Goal: Transaction & Acquisition: Book appointment/travel/reservation

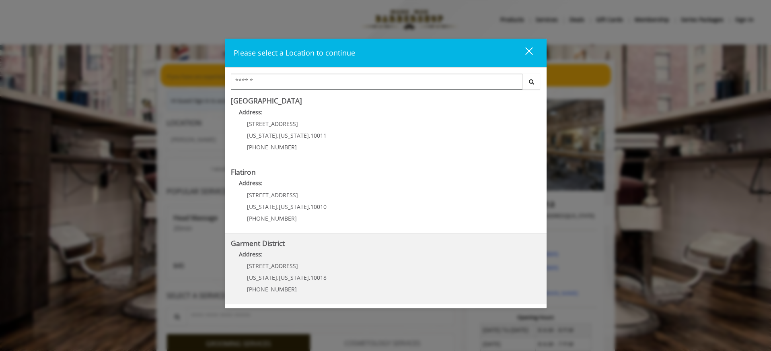
scroll to position [6, 0]
click at [306, 250] on District "Address:" at bounding box center [386, 256] width 310 height 13
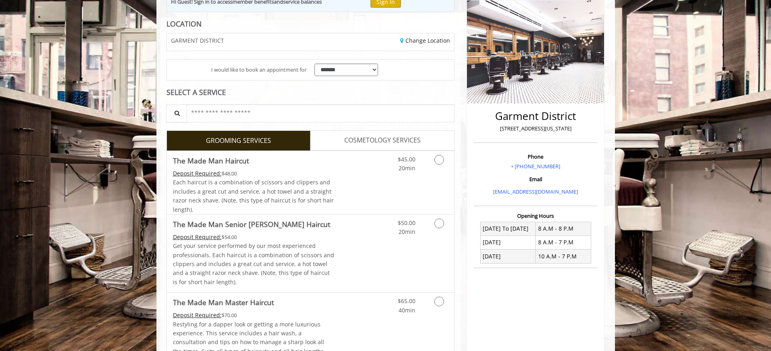
scroll to position [105, 0]
click at [438, 160] on icon "Grooming services" at bounding box center [439, 159] width 10 height 10
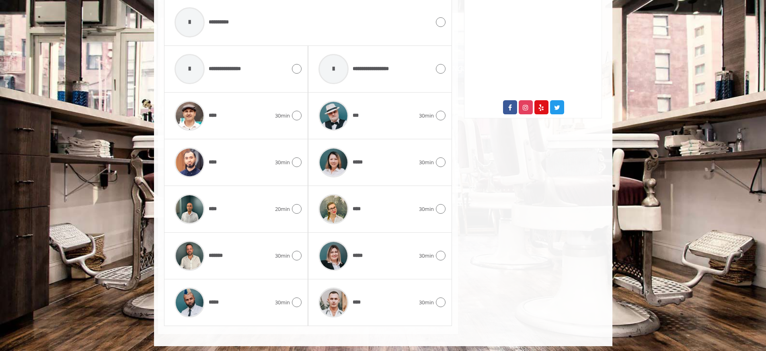
scroll to position [388, 0]
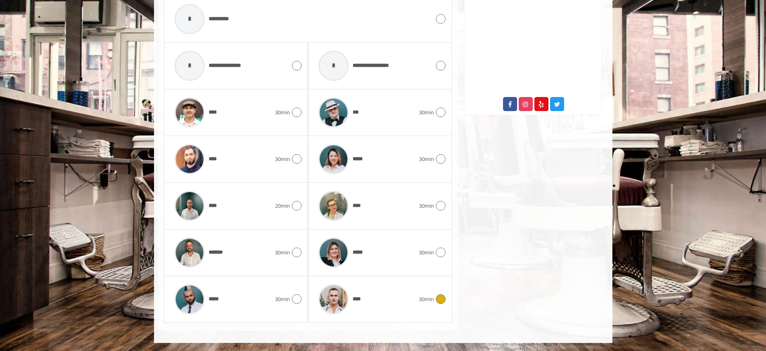
click at [439, 298] on icon at bounding box center [441, 299] width 10 height 10
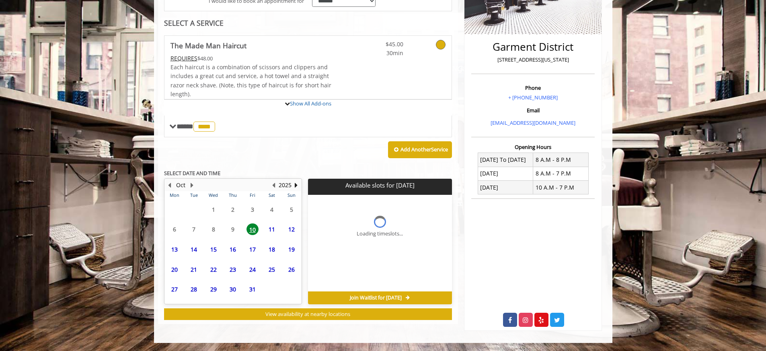
scroll to position [240, 0]
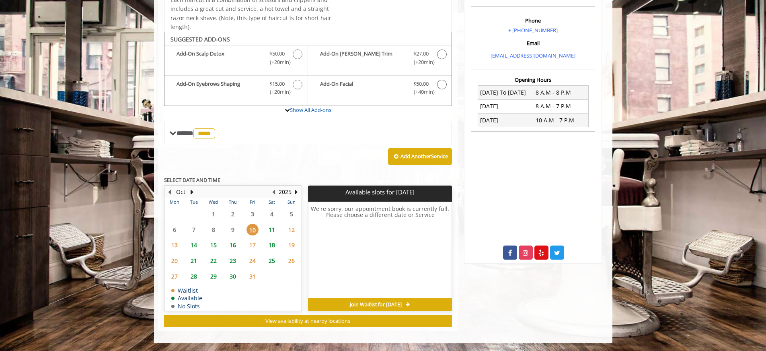
click at [174, 244] on span "13" at bounding box center [174, 245] width 12 height 12
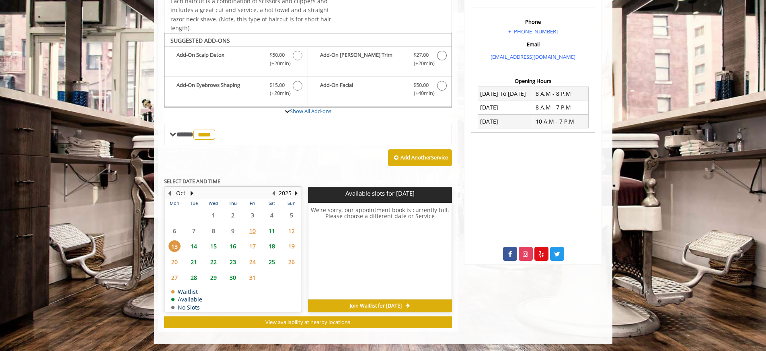
click at [212, 247] on span "15" at bounding box center [213, 246] width 12 height 12
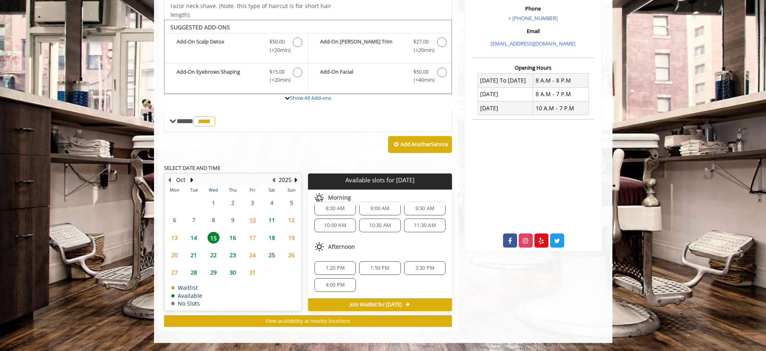
scroll to position [0, 0]
click at [176, 236] on span "13" at bounding box center [174, 238] width 12 height 12
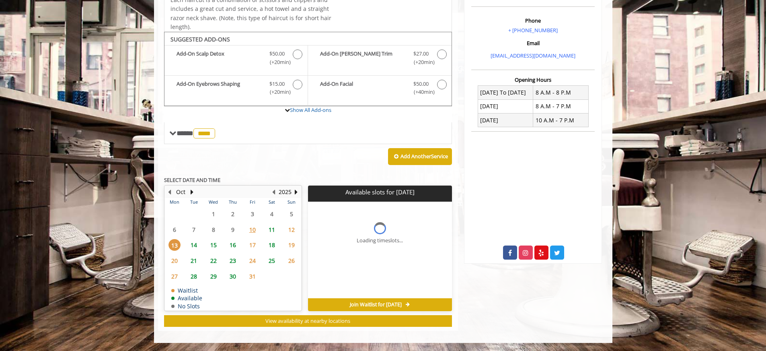
scroll to position [240, 0]
click at [369, 303] on span "Join Waitlist for [DATE]" at bounding box center [376, 304] width 52 height 6
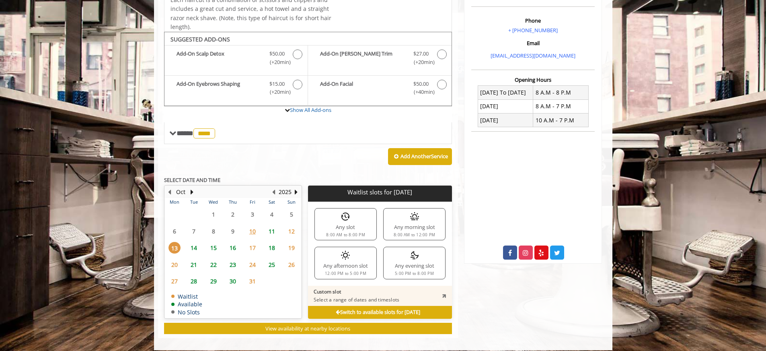
click at [349, 258] on img at bounding box center [345, 255] width 10 height 10
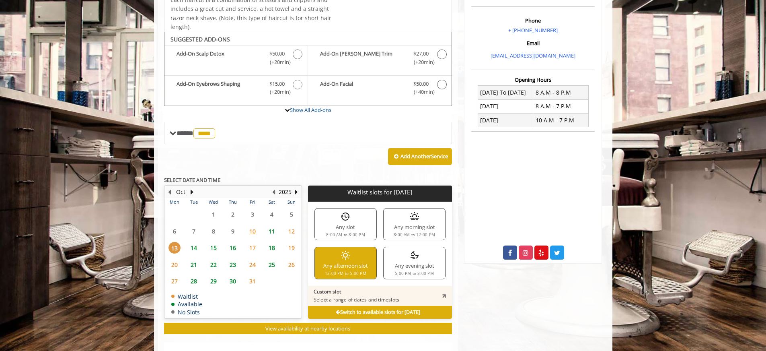
click at [378, 292] on p "Custom slot" at bounding box center [357, 291] width 86 height 6
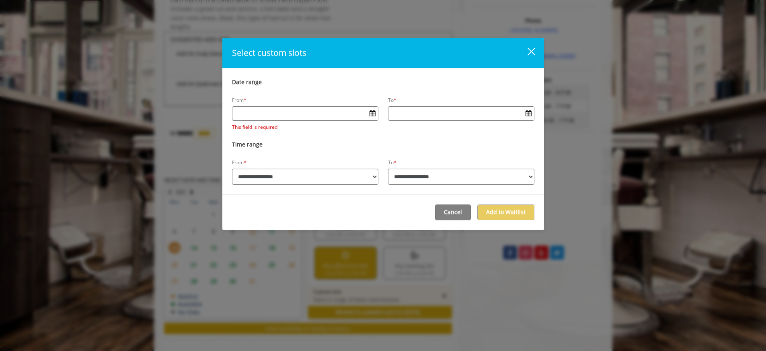
drag, startPoint x: 529, startPoint y: 50, endPoint x: 528, endPoint y: 59, distance: 8.5
click at [529, 50] on div "close dialog" at bounding box center [531, 52] width 8 height 8
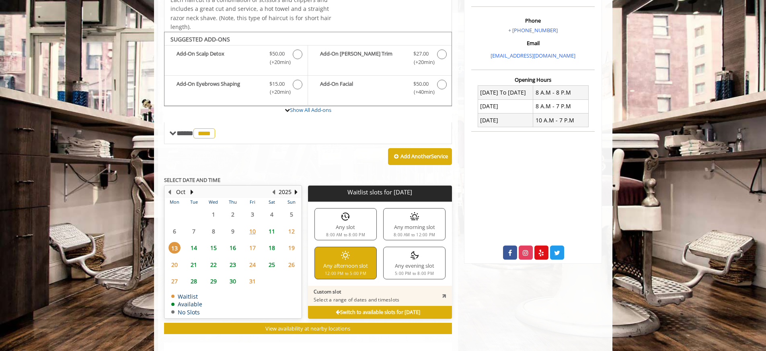
click at [213, 247] on span "15" at bounding box center [213, 248] width 12 height 12
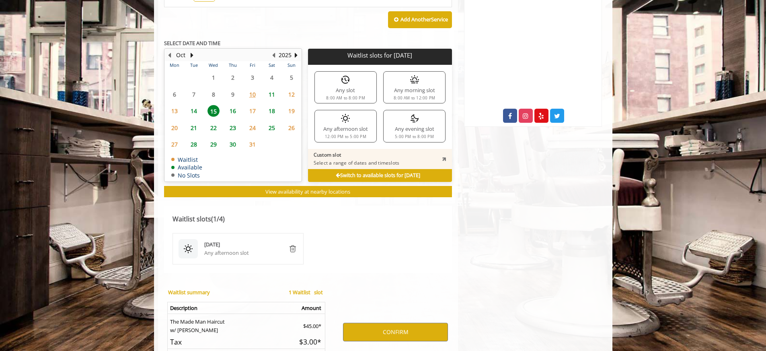
scroll to position [375, 0]
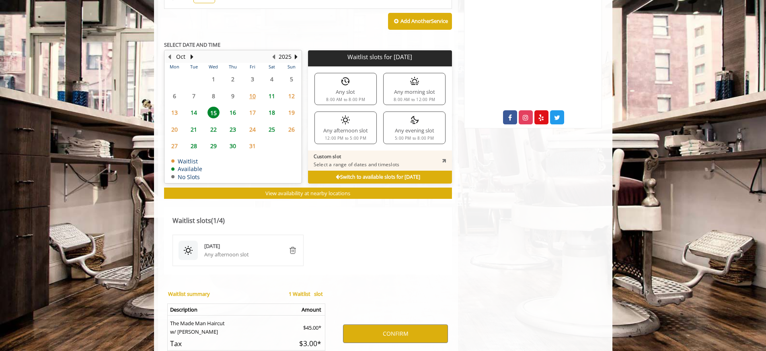
click at [214, 111] on span "15" at bounding box center [213, 113] width 12 height 12
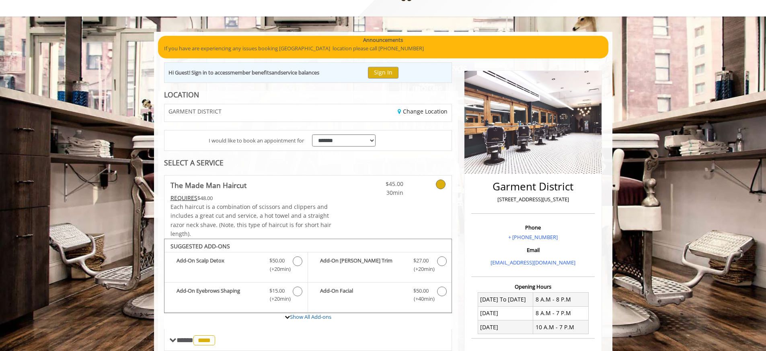
scroll to position [0, 0]
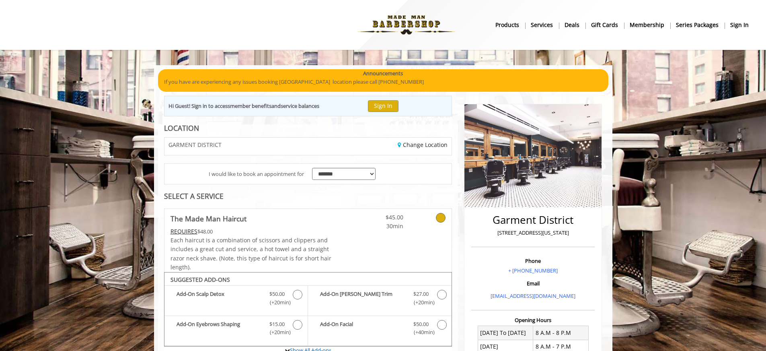
click at [409, 18] on img at bounding box center [406, 25] width 111 height 44
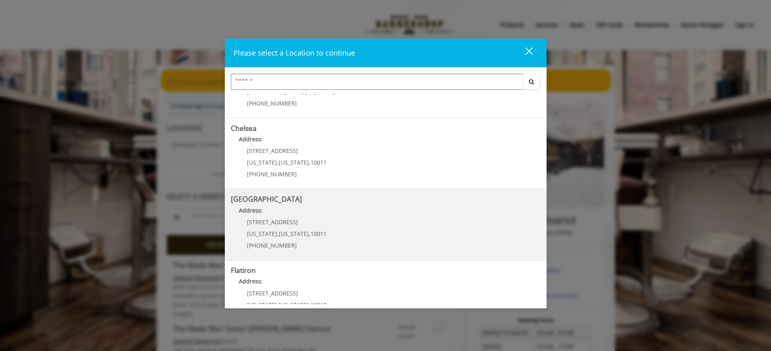
scroll to position [145, 0]
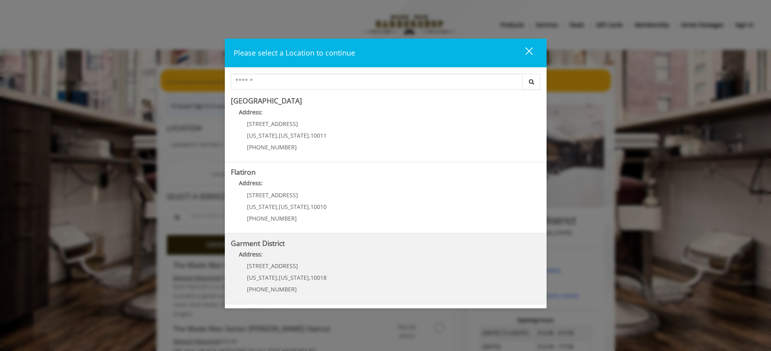
click at [307, 255] on District "Address:" at bounding box center [386, 256] width 310 height 13
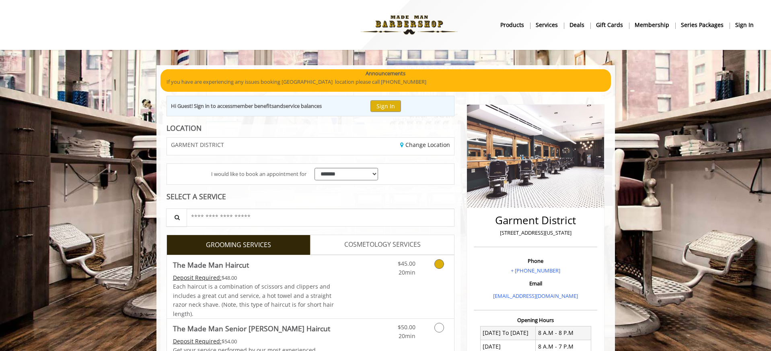
click at [438, 263] on icon "Grooming services" at bounding box center [439, 264] width 10 height 10
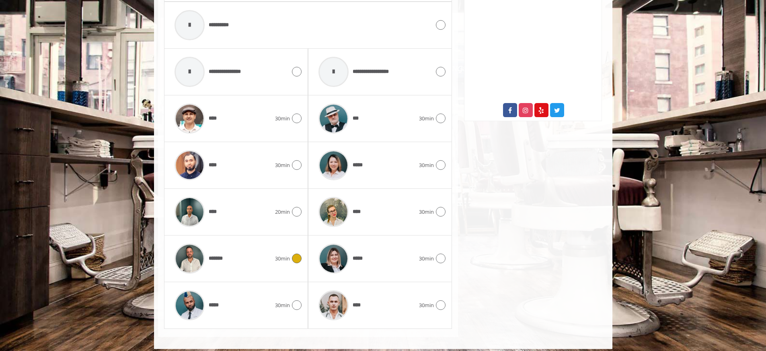
scroll to position [388, 0]
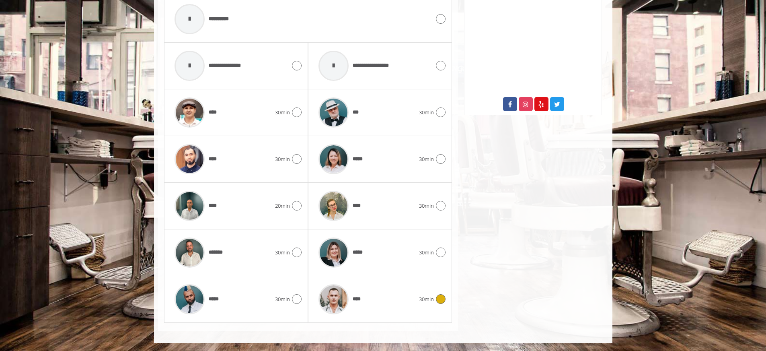
click at [439, 296] on icon at bounding box center [441, 299] width 10 height 10
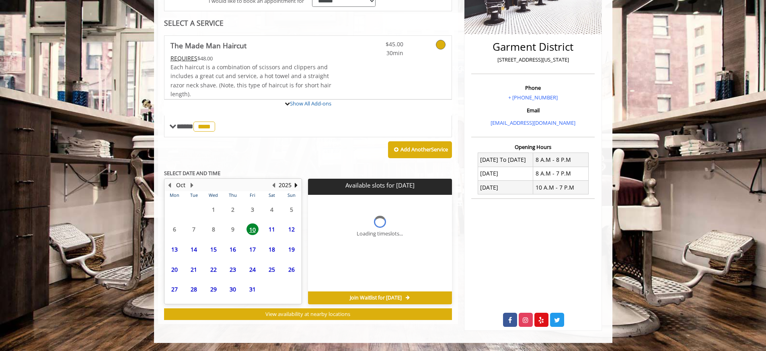
scroll to position [240, 0]
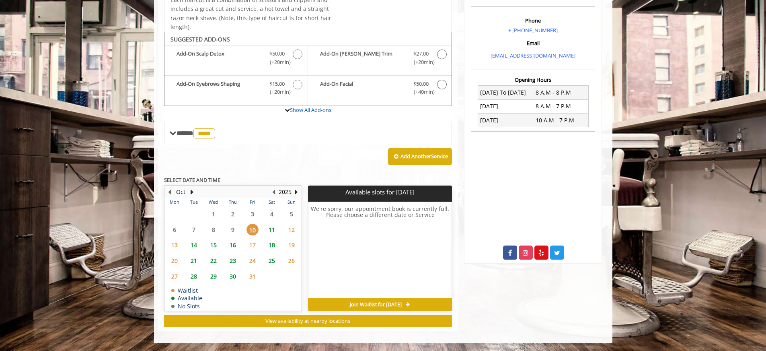
click at [213, 244] on span "15" at bounding box center [213, 245] width 12 height 12
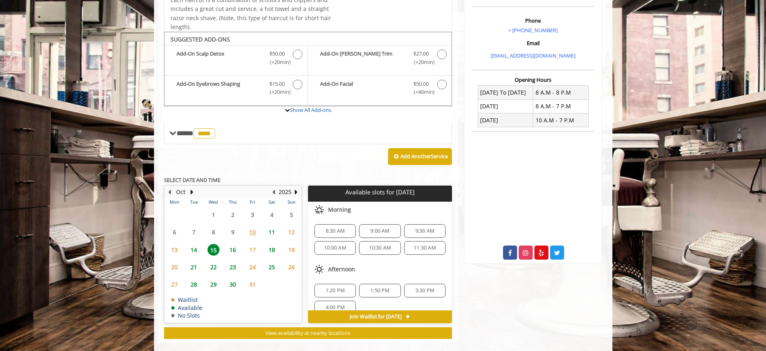
scroll to position [252, 0]
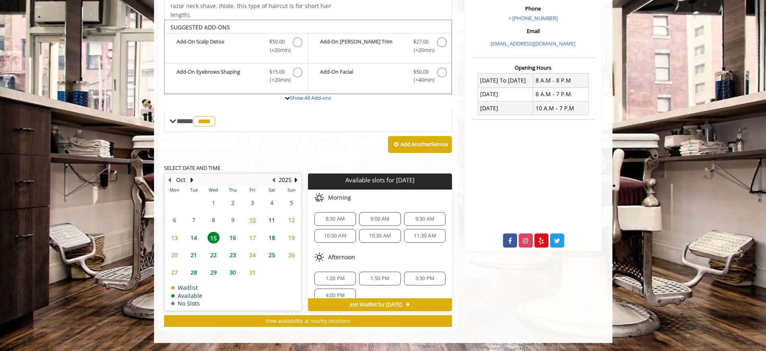
click at [338, 219] on span "8:30 AM" at bounding box center [335, 218] width 19 height 6
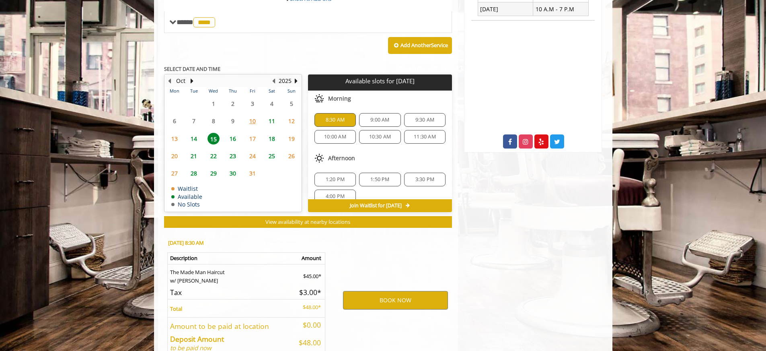
scroll to position [397, 0]
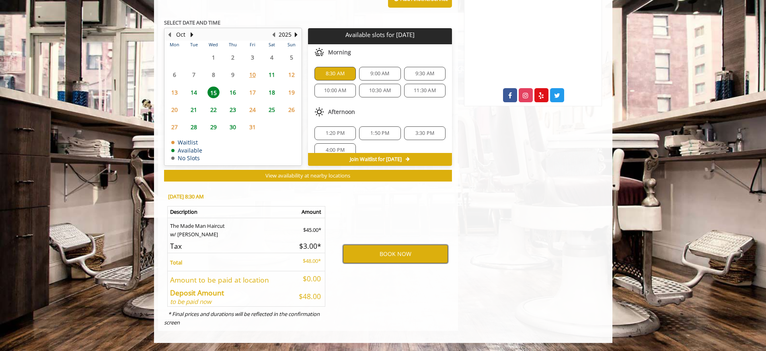
click at [395, 252] on button "BOOK NOW" at bounding box center [395, 253] width 105 height 18
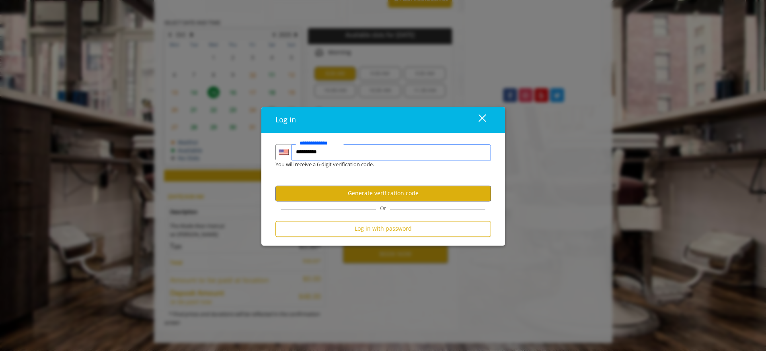
type input "**********"
click at [373, 191] on button "Generate verification code" at bounding box center [382, 193] width 215 height 16
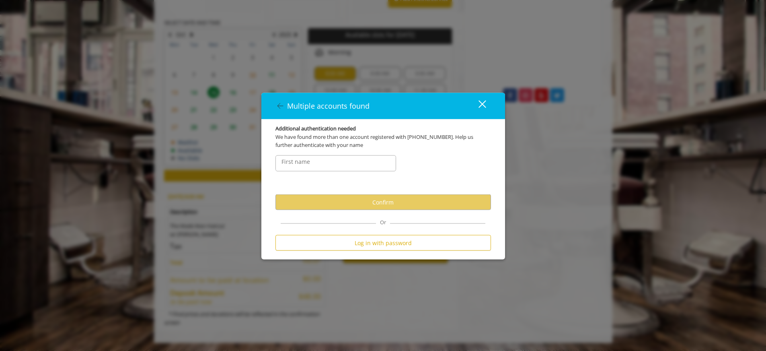
click at [298, 161] on label "First name" at bounding box center [295, 161] width 37 height 9
click at [301, 163] on label "First name" at bounding box center [295, 161] width 37 height 9
click at [482, 103] on div "close dialog" at bounding box center [482, 104] width 8 height 8
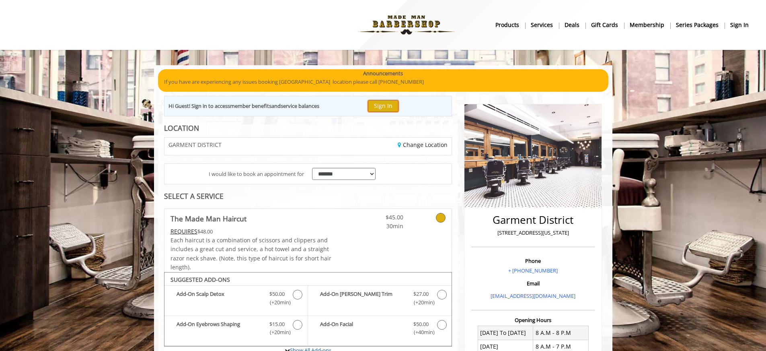
click at [390, 105] on button "Sign In" at bounding box center [383, 106] width 31 height 12
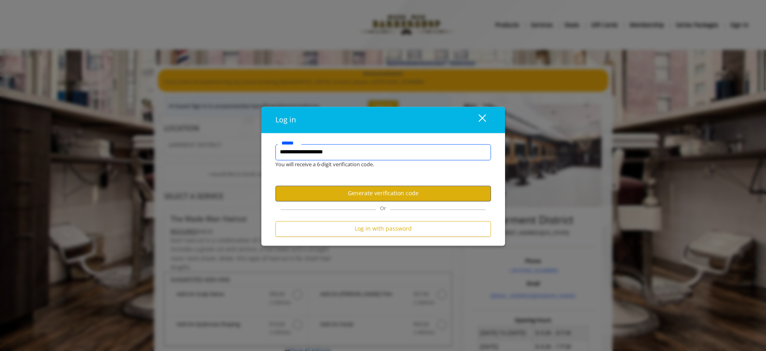
type input "**********"
click at [380, 193] on button "Generate verification code" at bounding box center [382, 193] width 215 height 16
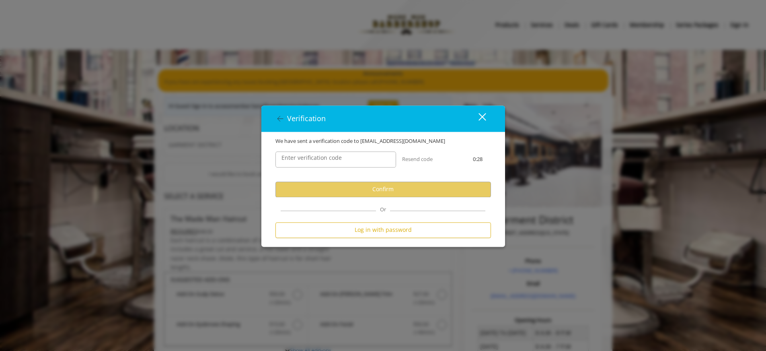
click at [308, 161] on label "Enter verification code" at bounding box center [311, 157] width 68 height 9
click at [308, 161] on input "Enter verification code" at bounding box center [335, 159] width 121 height 16
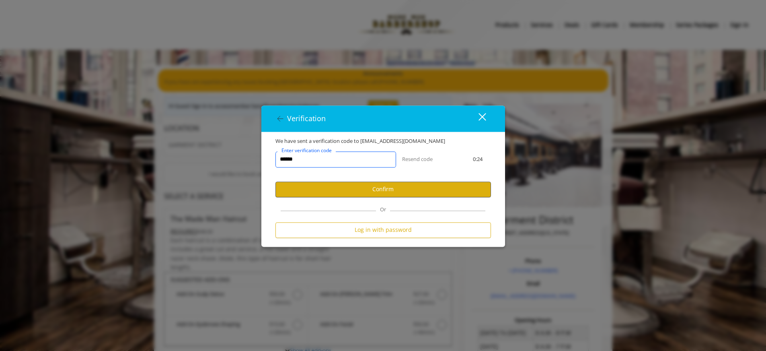
type input "******"
click at [399, 190] on button "Confirm" at bounding box center [382, 189] width 215 height 16
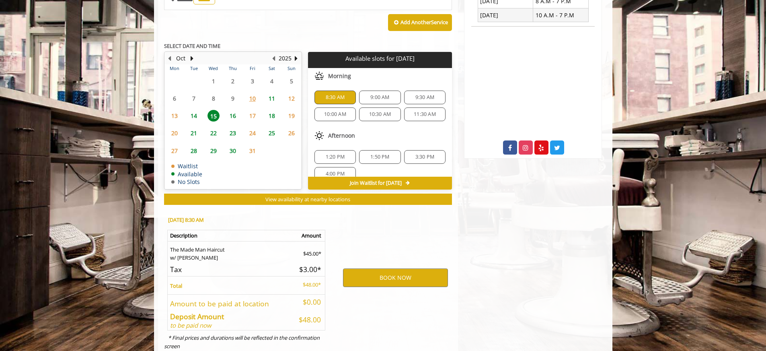
scroll to position [346, 0]
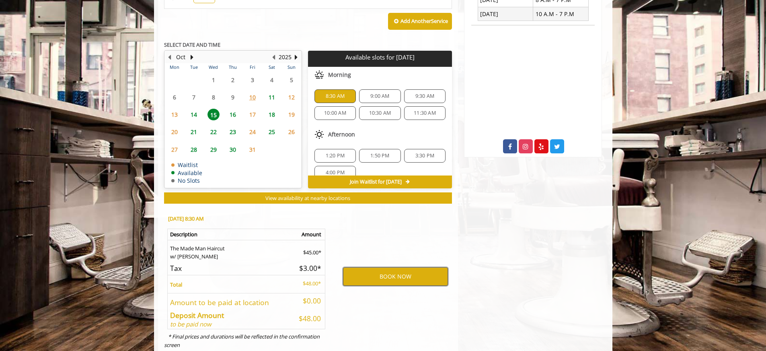
click at [396, 275] on button "BOOK NOW" at bounding box center [395, 276] width 105 height 18
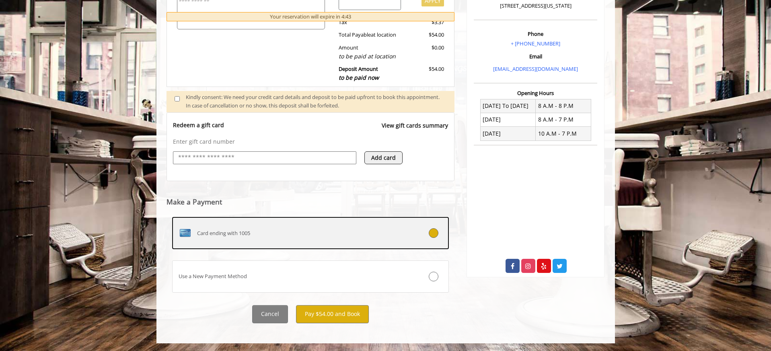
scroll to position [227, 0]
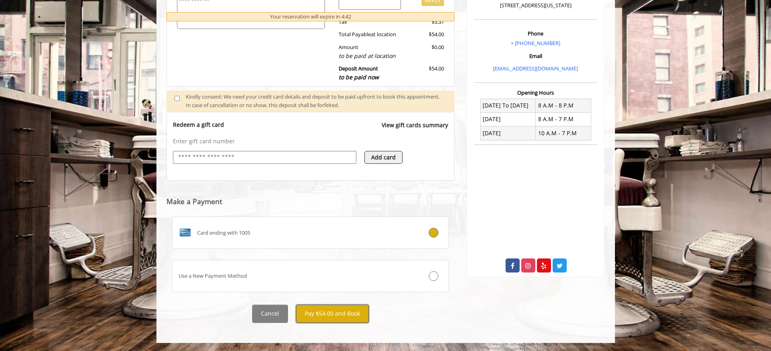
click at [332, 316] on button "Pay $54.00 and Book" at bounding box center [332, 313] width 73 height 18
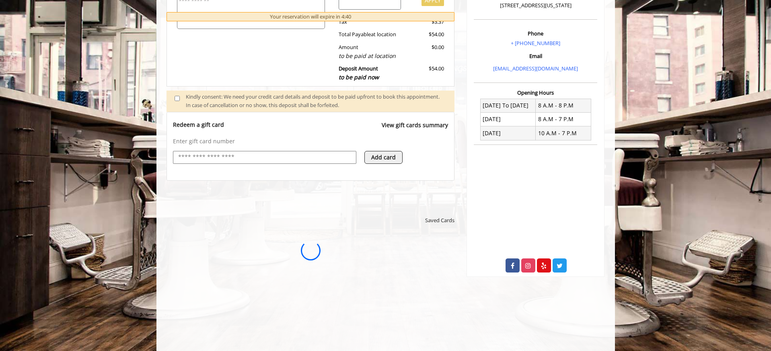
scroll to position [0, 0]
